Goal: Information Seeking & Learning: Learn about a topic

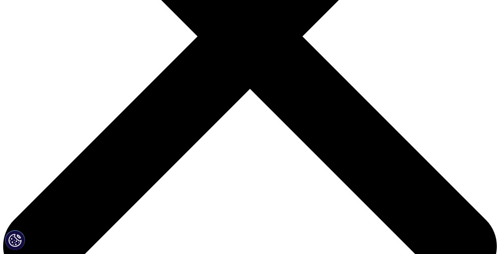
paste input "医疗行业趋势"
type input "医疗行业趋势"
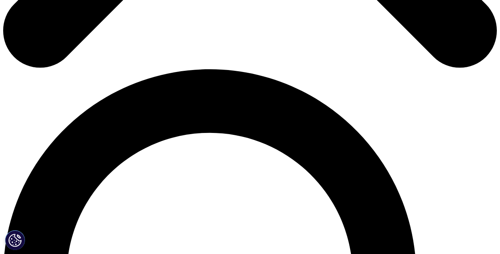
scroll to position [216, 0]
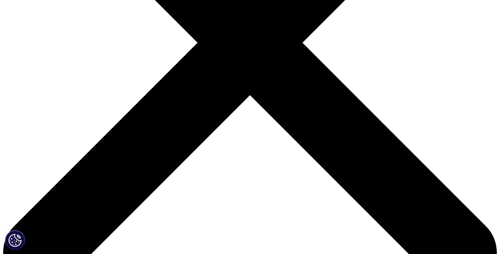
type input "medical industry trends"
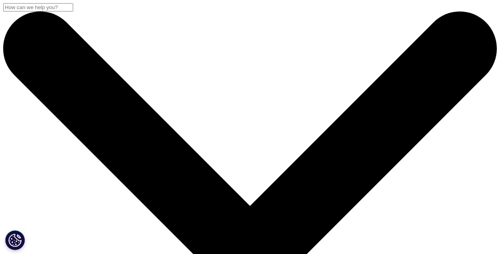
scroll to position [222, 0]
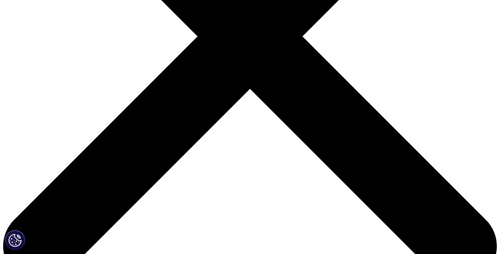
click at [81, 49] on link "Obesity Insights and Intelligence" at bounding box center [60, 45] width 83 height 7
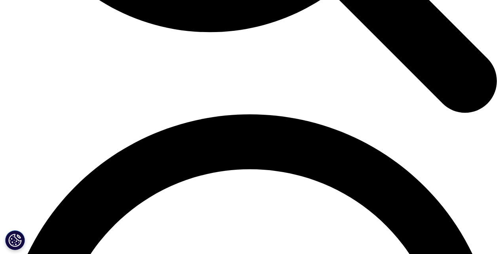
scroll to position [1109, 0]
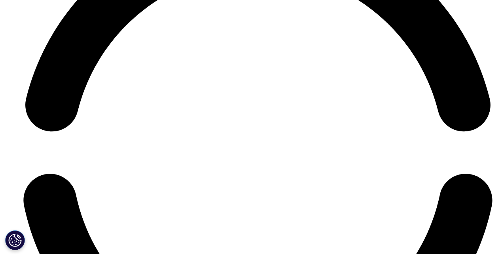
scroll to position [3396, 0]
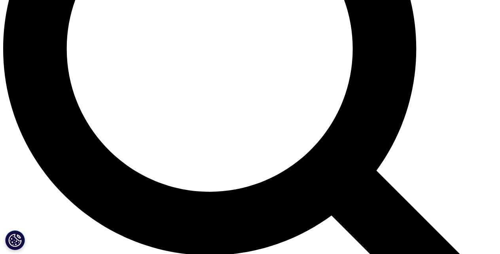
scroll to position [666, 0]
